Goal: Transaction & Acquisition: Purchase product/service

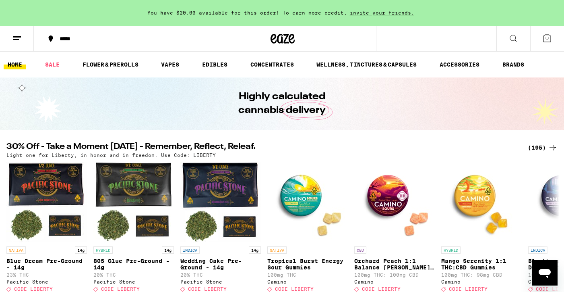
click at [67, 37] on div "*****" at bounding box center [116, 39] width 121 height 6
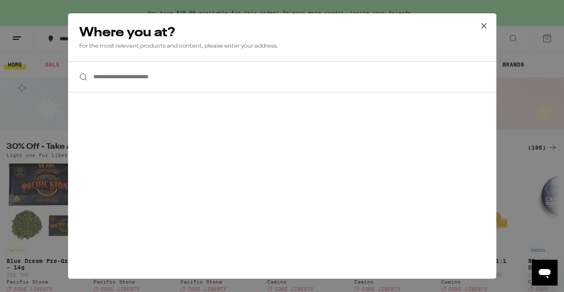
click at [136, 78] on input "**********" at bounding box center [282, 76] width 429 height 31
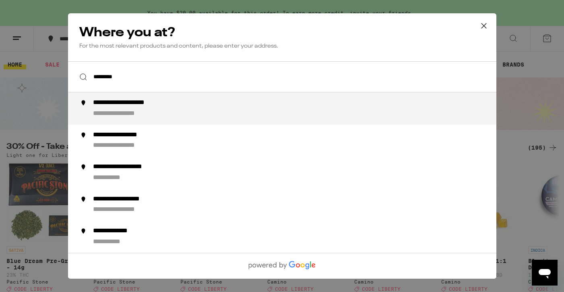
click at [144, 111] on div "**********" at bounding box center [298, 108] width 411 height 19
type input "**********"
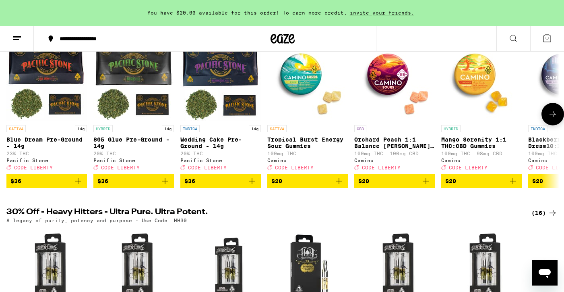
scroll to position [27, 0]
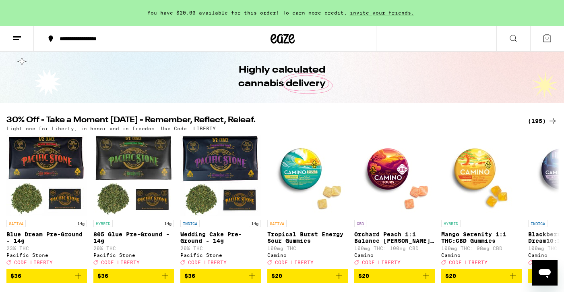
click at [539, 119] on div "(195)" at bounding box center [543, 121] width 30 height 10
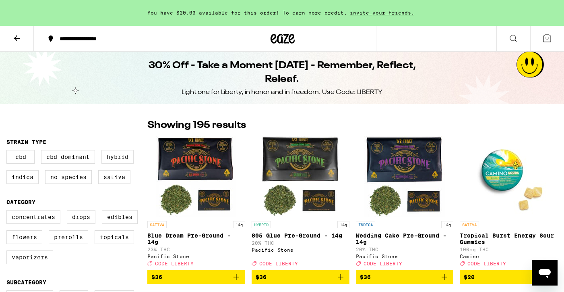
click at [121, 158] on label "Hybrid" at bounding box center [118, 157] width 32 height 14
click at [8, 151] on input "Hybrid" at bounding box center [8, 151] width 0 height 0
checkbox input "true"
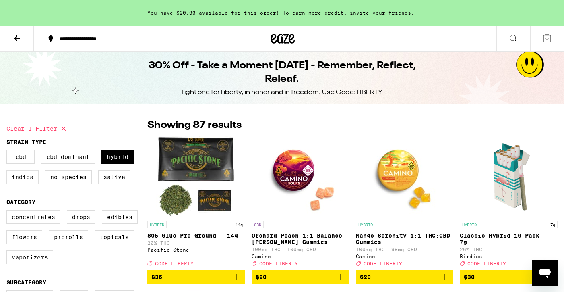
click at [25, 181] on label "Indica" at bounding box center [22, 177] width 32 height 14
click at [8, 151] on input "Indica" at bounding box center [8, 151] width 0 height 0
checkbox input "true"
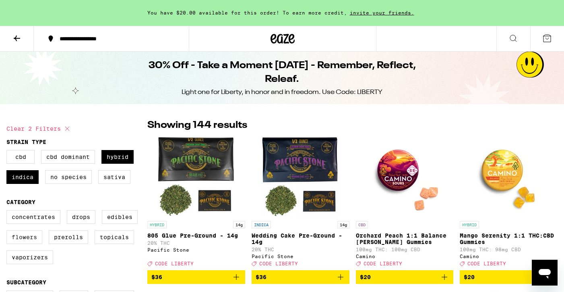
click at [29, 241] on label "Flowers" at bounding box center [24, 237] width 36 height 14
click at [8, 211] on input "Flowers" at bounding box center [8, 211] width 0 height 0
checkbox input "true"
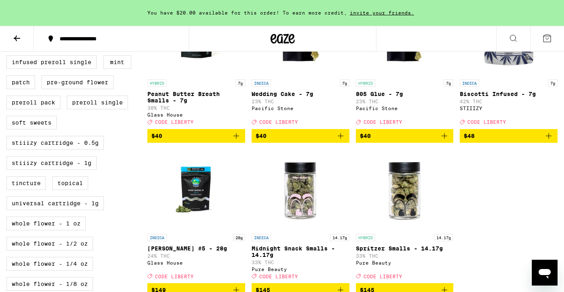
scroll to position [279, 0]
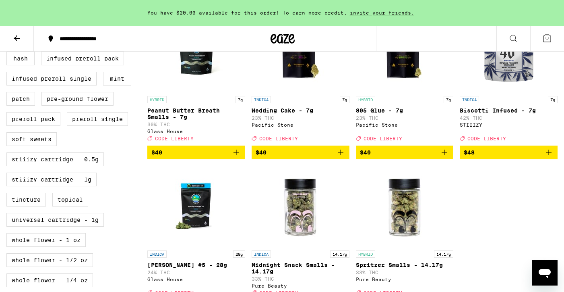
click at [549, 157] on icon "Add to bag" at bounding box center [549, 152] width 10 height 10
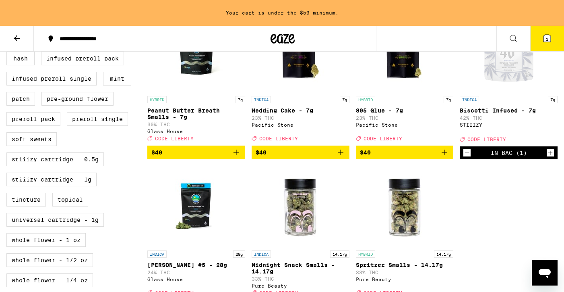
click at [445, 157] on icon "Add to bag" at bounding box center [445, 152] width 10 height 10
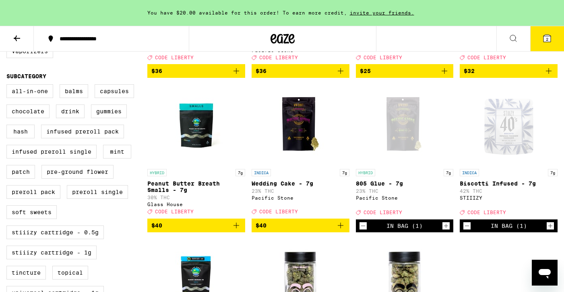
scroll to position [207, 0]
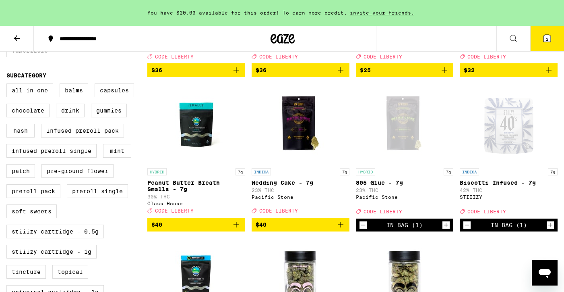
click at [551, 38] on icon at bounding box center [547, 38] width 7 height 7
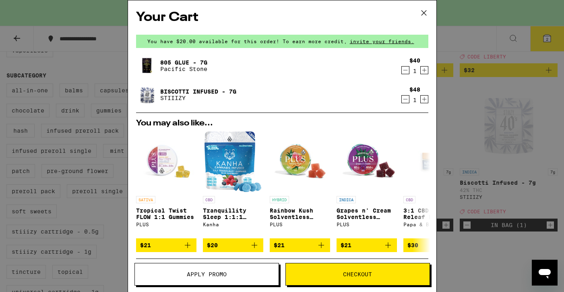
click at [211, 268] on button "Apply Promo" at bounding box center [207, 274] width 145 height 23
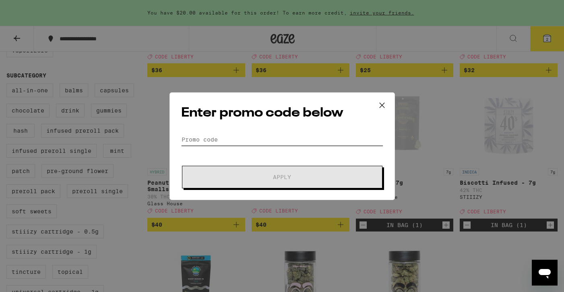
click at [240, 135] on input "Promo Code" at bounding box center [282, 139] width 202 height 12
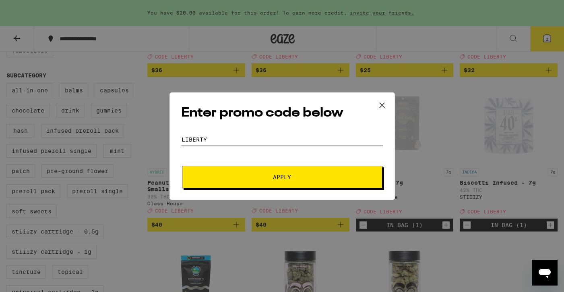
type input "liberty"
click at [182, 166] on button "Apply" at bounding box center [282, 177] width 201 height 23
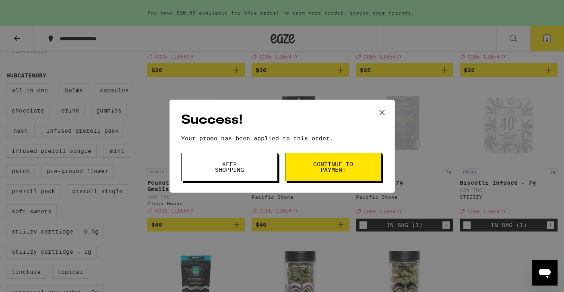
click at [316, 165] on span "Continue to payment" at bounding box center [333, 166] width 41 height 11
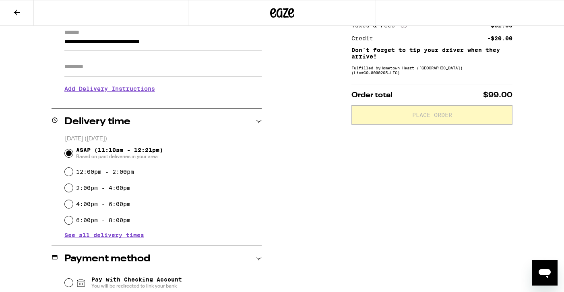
scroll to position [117, 0]
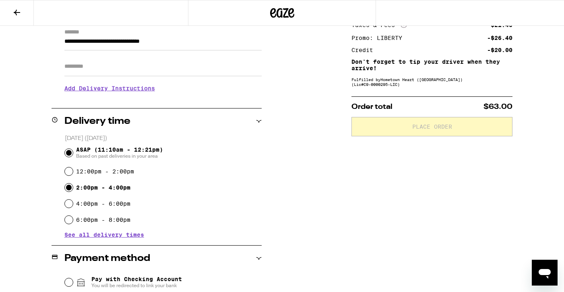
click at [68, 190] on input "2:00pm - 4:00pm" at bounding box center [69, 187] width 8 height 8
radio input "true"
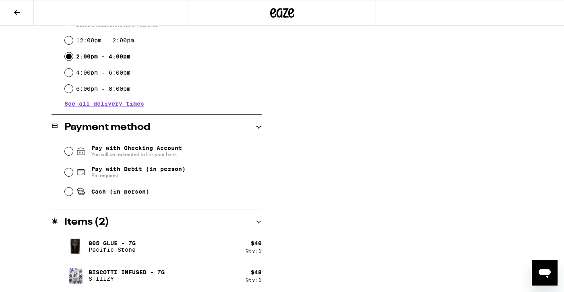
scroll to position [249, 0]
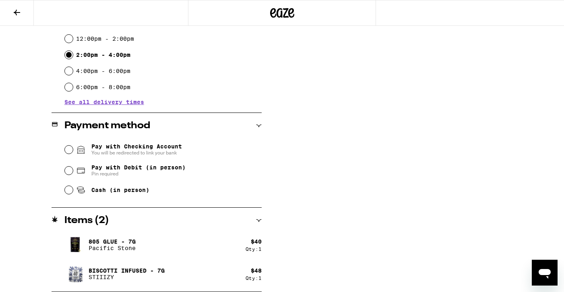
click at [122, 170] on span "Pay with Debit (in person)" at bounding box center [138, 167] width 94 height 6
click at [73, 172] on input "Pay with Debit (in person) Pin required" at bounding box center [69, 170] width 8 height 8
radio input "true"
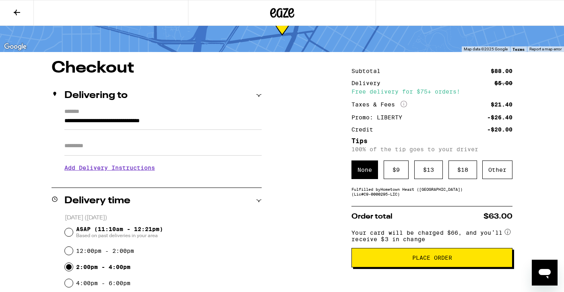
scroll to position [30, 0]
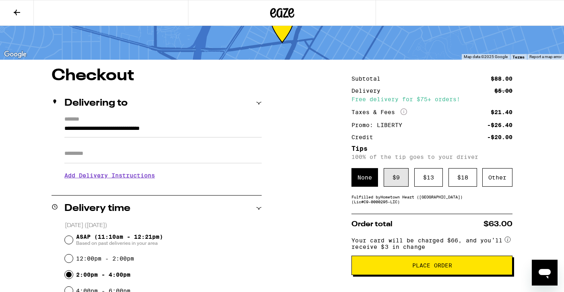
click at [396, 178] on div "$ 9" at bounding box center [396, 177] width 25 height 19
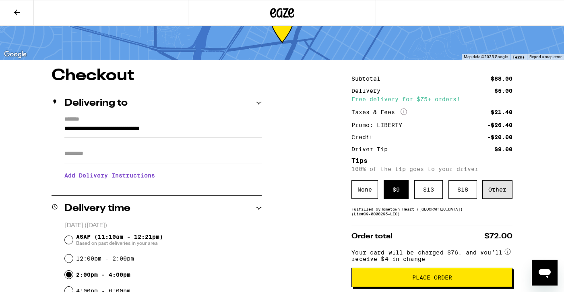
click at [498, 193] on div "Other" at bounding box center [498, 189] width 30 height 19
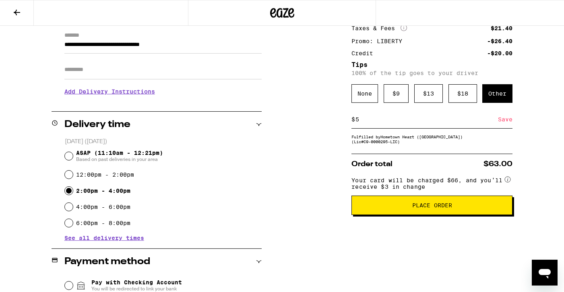
scroll to position [166, 0]
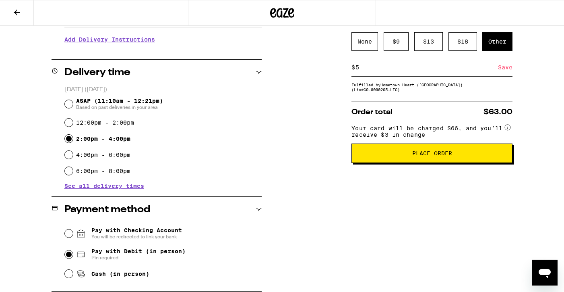
type input "5"
click at [501, 73] on div "Save" at bounding box center [505, 67] width 15 height 18
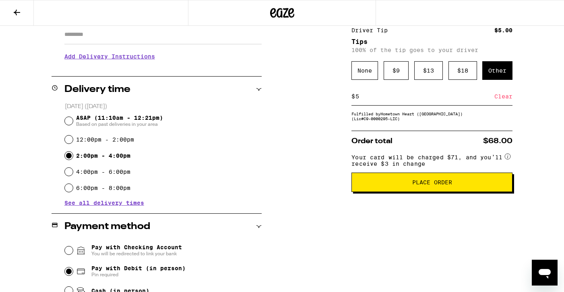
scroll to position [155, 0]
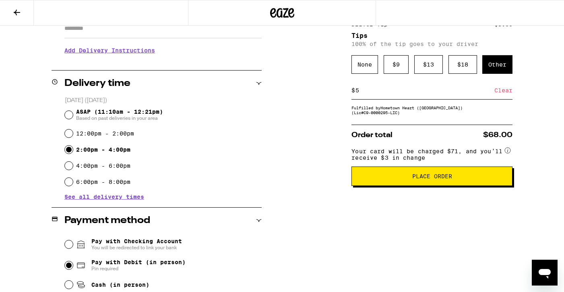
click at [435, 179] on span "Place Order" at bounding box center [432, 176] width 40 height 6
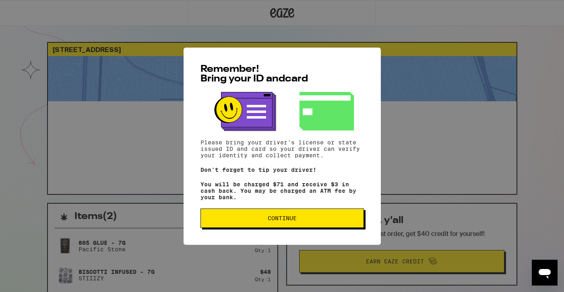
click at [281, 220] on span "Continue" at bounding box center [282, 218] width 29 height 6
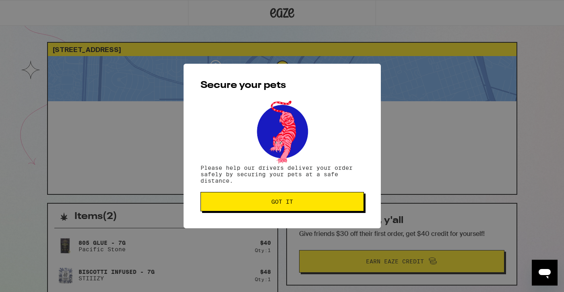
click at [284, 204] on span "Got it" at bounding box center [282, 202] width 22 height 6
